Goal: Use online tool/utility: Utilize a website feature to perform a specific function

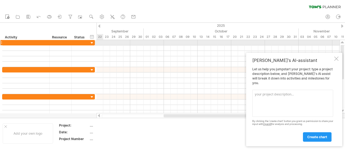
click at [91, 45] on div at bounding box center [92, 42] width 5 height 5
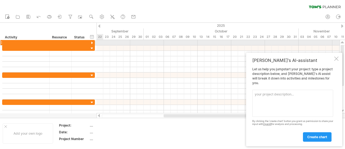
click at [91, 43] on div at bounding box center [92, 42] width 5 height 5
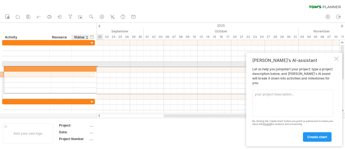
drag, startPoint x: 79, startPoint y: 71, endPoint x: 79, endPoint y: 67, distance: 3.5
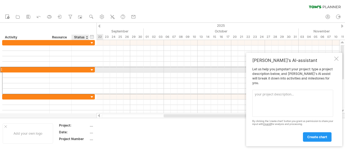
click at [79, 67] on div at bounding box center [80, 69] width 12 height 5
click at [79, 67] on input "text" at bounding box center [80, 69] width 12 height 5
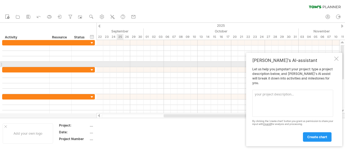
click at [118, 66] on div at bounding box center [218, 63] width 243 height 5
click at [336, 61] on div at bounding box center [336, 58] width 4 height 4
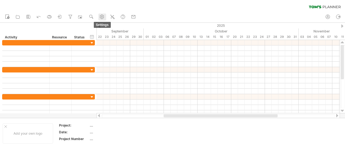
click at [105, 18] on link "settings" at bounding box center [102, 16] width 8 height 7
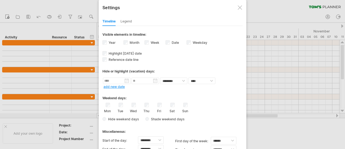
click at [128, 25] on div "Legend" at bounding box center [127, 21] width 12 height 9
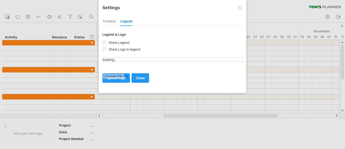
click at [111, 23] on div "Timeline" at bounding box center [108, 21] width 13 height 9
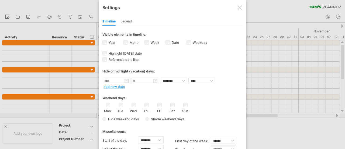
click at [242, 9] on div at bounding box center [240, 7] width 4 height 4
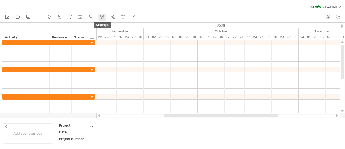
click at [102, 20] on link "settings" at bounding box center [102, 16] width 8 height 7
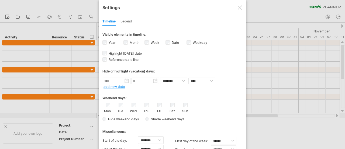
click at [102, 20] on div "Timeline" at bounding box center [108, 21] width 13 height 9
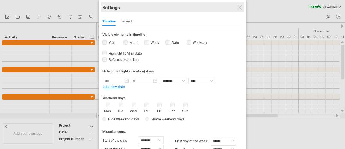
click at [240, 4] on div "Settings" at bounding box center [172, 7] width 140 height 10
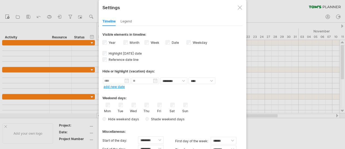
click at [242, 7] on div at bounding box center [240, 7] width 4 height 4
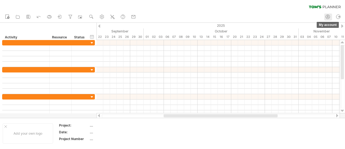
click at [328, 15] on icon at bounding box center [327, 16] width 5 height 5
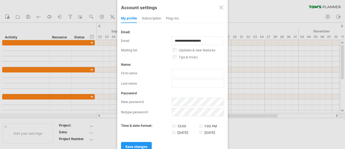
click at [146, 18] on div "subscription" at bounding box center [151, 18] width 19 height 9
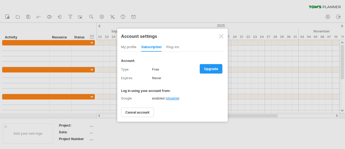
click at [178, 44] on div "Plug-ins" at bounding box center [172, 47] width 13 height 9
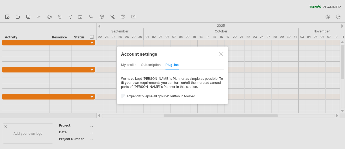
click at [223, 56] on div at bounding box center [221, 54] width 4 height 4
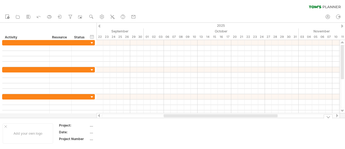
click at [78, 18] on link "navigator" at bounding box center [81, 16] width 8 height 7
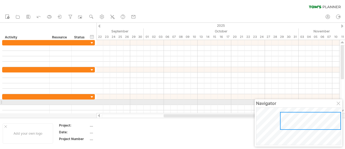
click at [337, 103] on div at bounding box center [339, 103] width 4 height 4
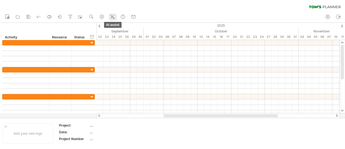
click at [114, 15] on line at bounding box center [114, 15] width 0 height 1
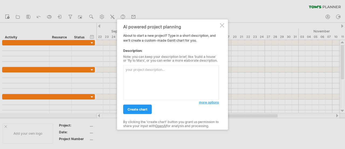
click at [221, 25] on div at bounding box center [222, 25] width 4 height 4
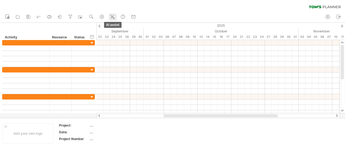
click at [113, 17] on icon at bounding box center [112, 17] width 3 height 3
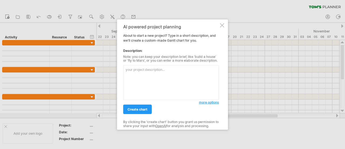
type textarea "s"
click at [151, 74] on textarea "s" at bounding box center [171, 82] width 96 height 35
type textarea "ㄋ"
type textarea "ㄎ"
type textarea "ㄏ"
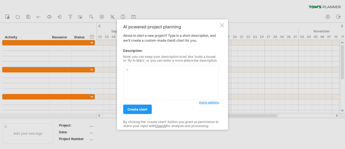
type textarea "ㄋ"
type textarea "ㄎ"
type textarea "ㄍ"
type textarea "言"
type textarea "開發一台gopro的專案"
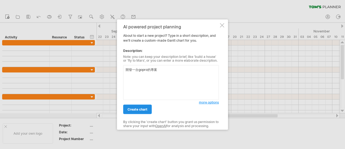
click at [138, 106] on link "create chart" at bounding box center [137, 108] width 29 height 9
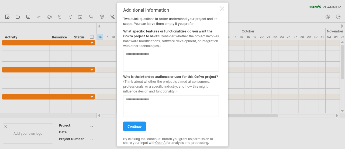
click at [154, 61] on textarea at bounding box center [171, 61] width 96 height 22
type textarea "*"
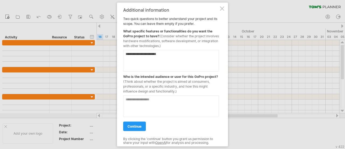
type textarea "**********"
click at [173, 104] on textarea at bounding box center [171, 106] width 96 height 22
type textarea "*"
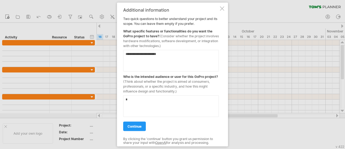
type textarea "*"
type textarea "**********"
click at [135, 128] on link "continue" at bounding box center [134, 125] width 23 height 9
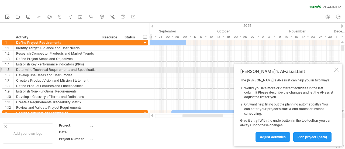
click at [338, 69] on div at bounding box center [336, 69] width 4 height 4
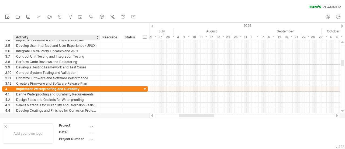
click at [102, 115] on div at bounding box center [172, 70] width 345 height 95
